Goal: Book appointment/travel/reservation

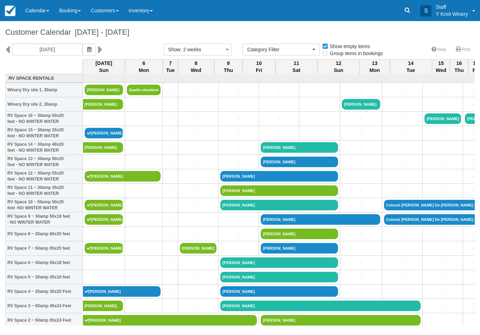
select select
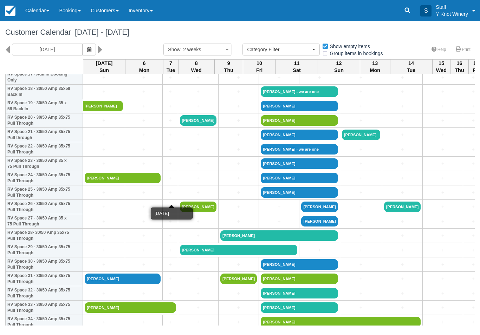
scroll to position [272, 0]
click at [105, 139] on link "+" at bounding box center [104, 134] width 38 height 7
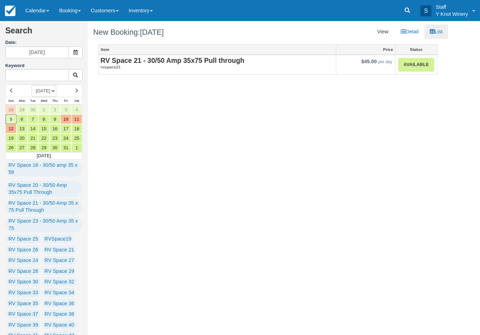
click at [420, 67] on link "Available" at bounding box center [416, 65] width 36 height 14
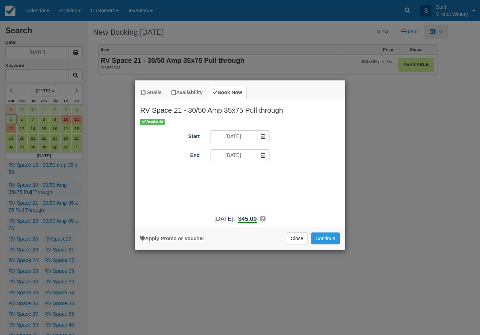
click at [329, 244] on button "Continue" at bounding box center [325, 238] width 29 height 12
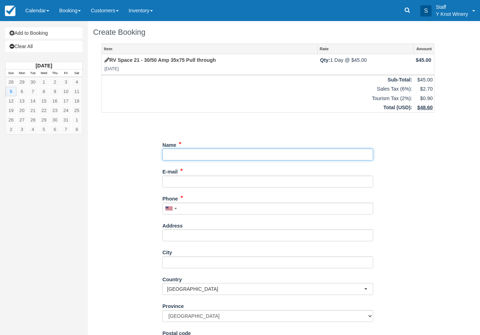
click at [242, 152] on input "Name" at bounding box center [267, 155] width 211 height 12
type input "[PERSON_NAME]"
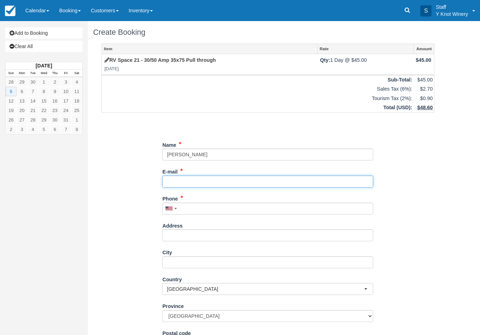
click at [196, 177] on input "E-mail" at bounding box center [267, 182] width 211 height 12
type input "[EMAIL_ADDRESS][DOMAIN_NAME]"
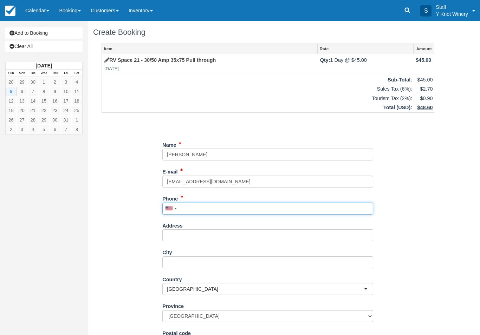
click at [208, 208] on input "Phone" at bounding box center [267, 209] width 211 height 12
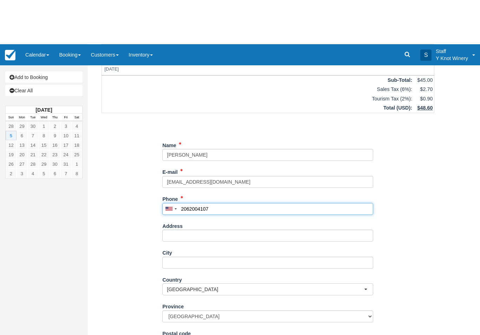
scroll to position [44, 0]
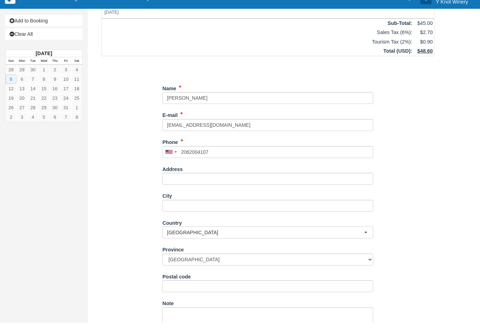
type input "[PHONE_NUMBER]"
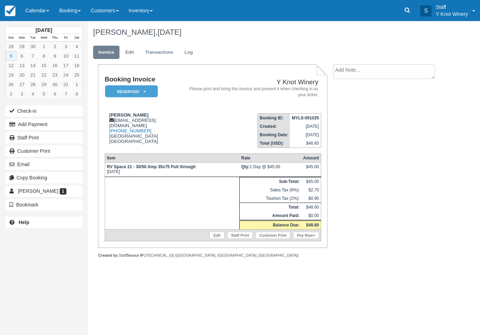
click at [212, 239] on link "Edit" at bounding box center [216, 235] width 15 height 7
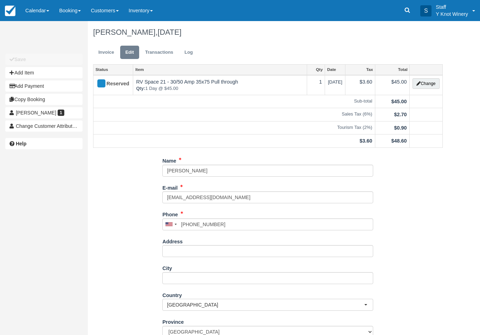
click at [425, 81] on button "Change" at bounding box center [425, 83] width 27 height 11
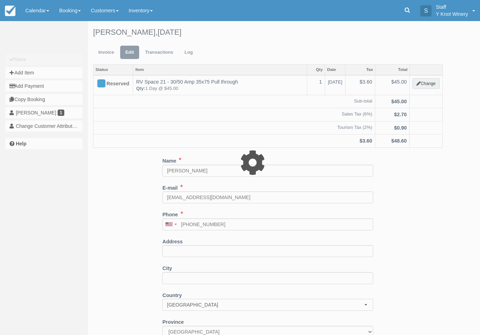
type input "45.00"
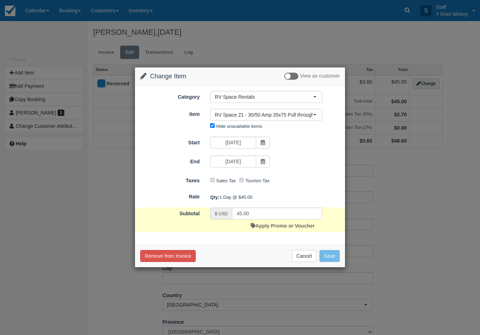
click at [277, 229] on link "Apply Promo or Voucher" at bounding box center [282, 226] width 64 height 6
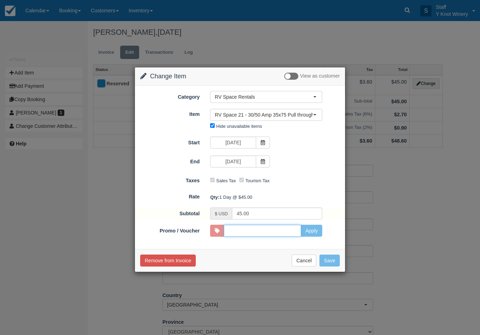
click at [275, 232] on input "Promo / Voucher" at bounding box center [262, 231] width 77 height 12
type input "HHOST"
click at [312, 235] on button "Apply" at bounding box center [311, 231] width 21 height 12
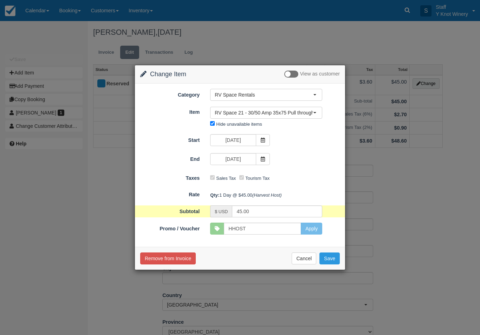
click at [334, 256] on button "Save" at bounding box center [329, 258] width 20 height 12
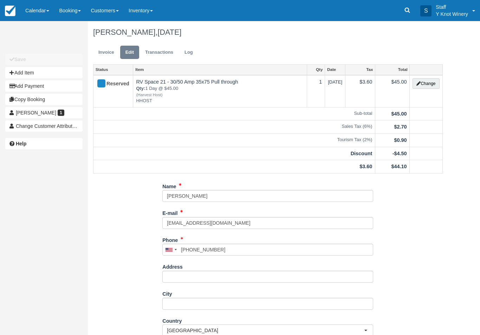
click at [113, 53] on link "Invoice" at bounding box center [106, 53] width 26 height 14
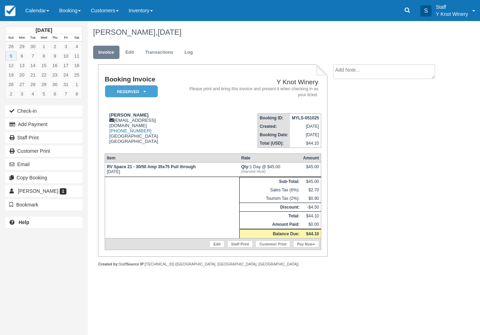
click at [302, 248] on link "Pay Now" at bounding box center [306, 244] width 26 height 7
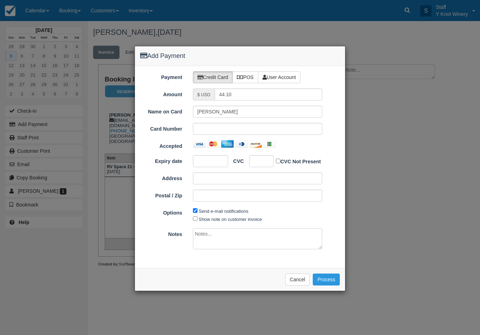
click at [208, 123] on div at bounding box center [258, 129] width 130 height 12
click at [258, 165] on div at bounding box center [261, 161] width 25 height 12
click at [199, 218] on label "Show note on customer invoice" at bounding box center [230, 219] width 63 height 5
click at [197, 218] on input "Show note on customer invoice" at bounding box center [195, 218] width 5 height 5
checkbox input "true"
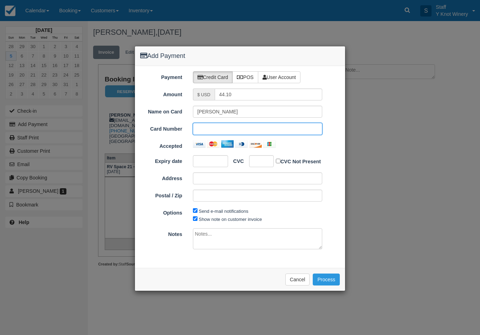
click at [332, 278] on button "Process" at bounding box center [326, 280] width 27 height 12
